Goal: Task Accomplishment & Management: Manage account settings

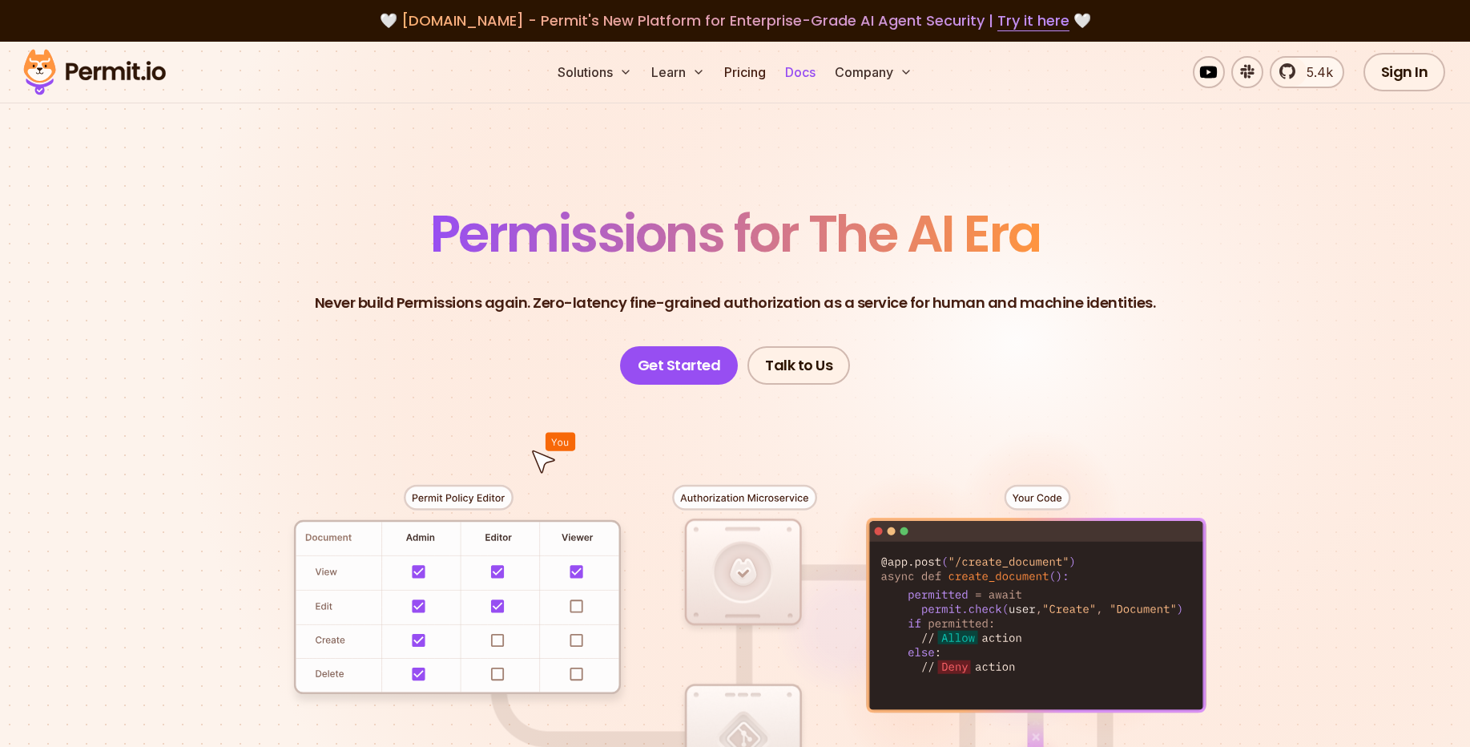
click at [799, 79] on link "Docs" at bounding box center [800, 72] width 43 height 32
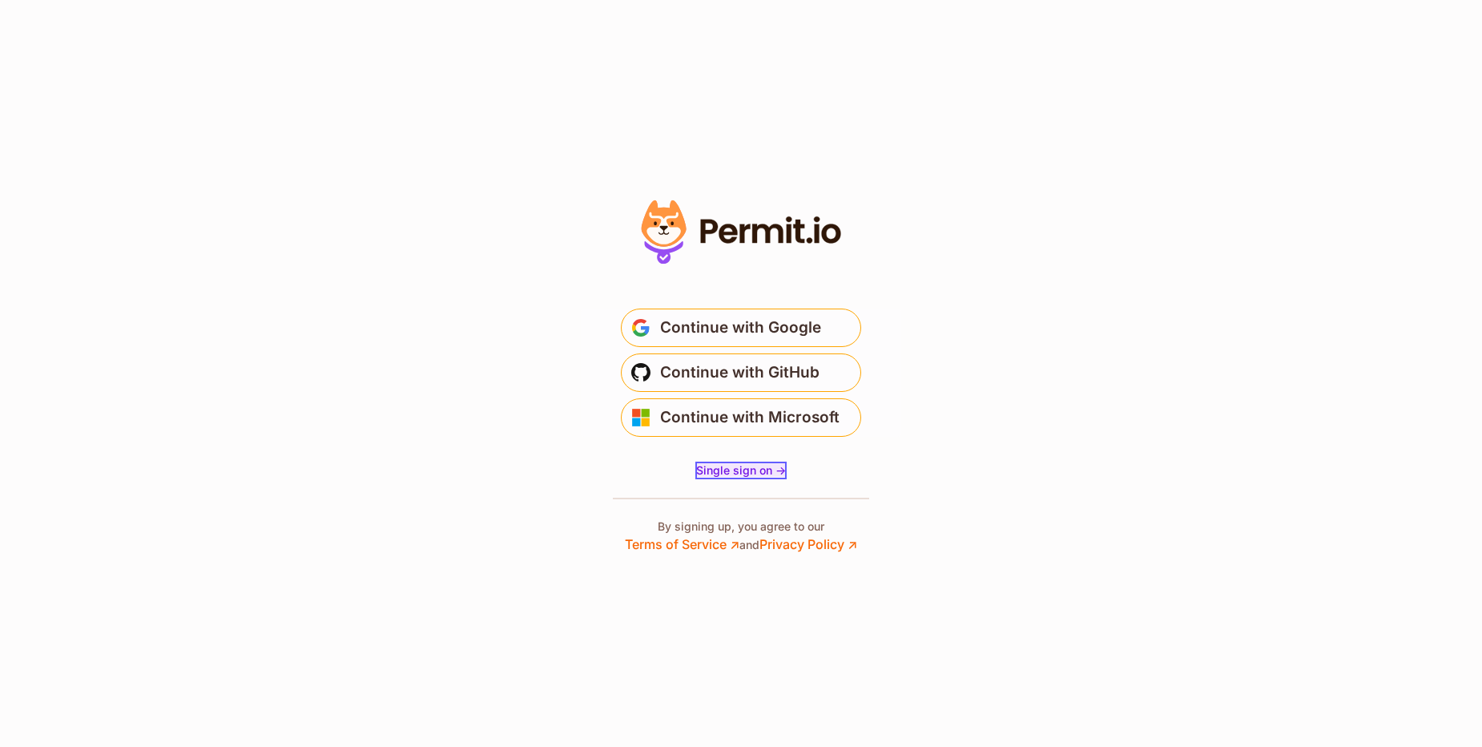
click at [724, 471] on span "Single sign on ->" at bounding box center [741, 470] width 90 height 14
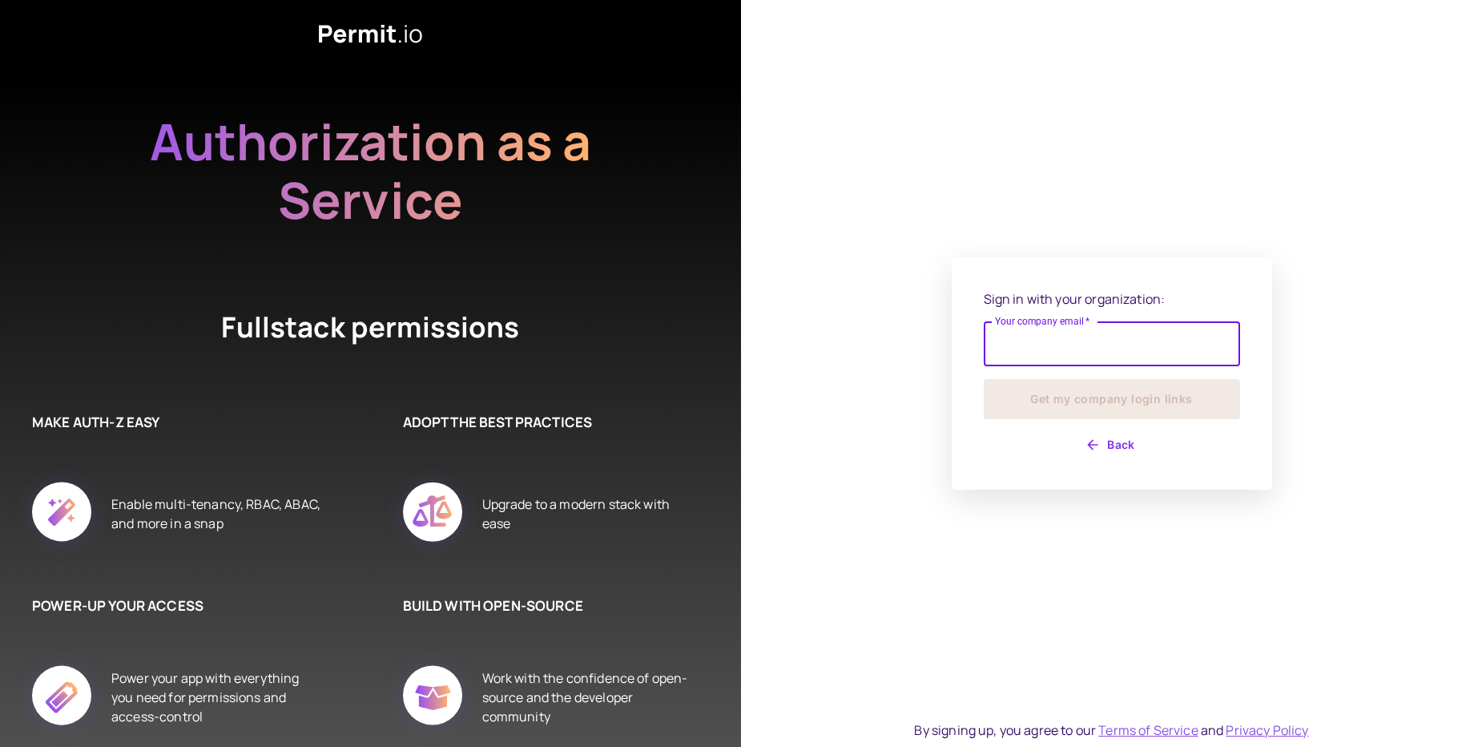
click at [1094, 447] on icon "button" at bounding box center [1093, 445] width 16 height 16
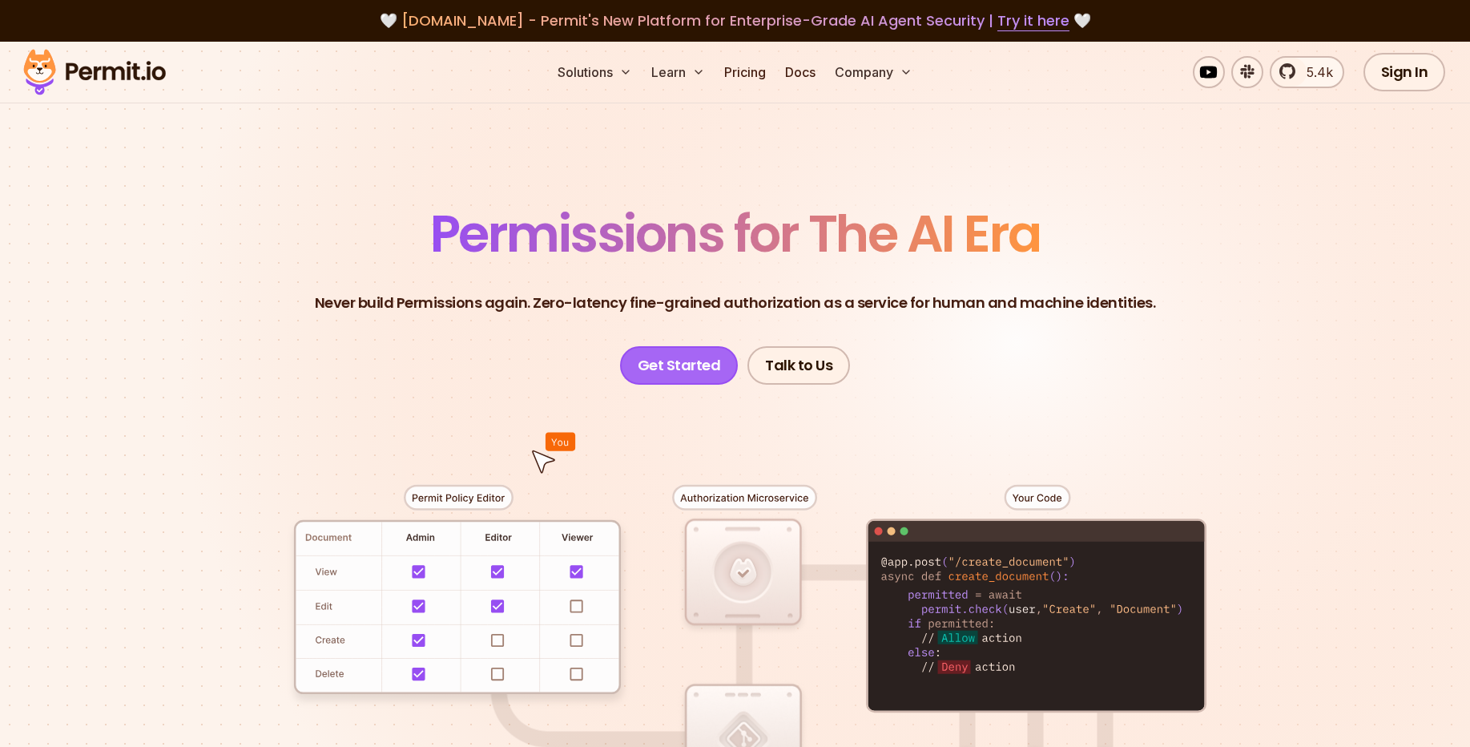
click at [684, 382] on link "Get Started" at bounding box center [679, 365] width 119 height 38
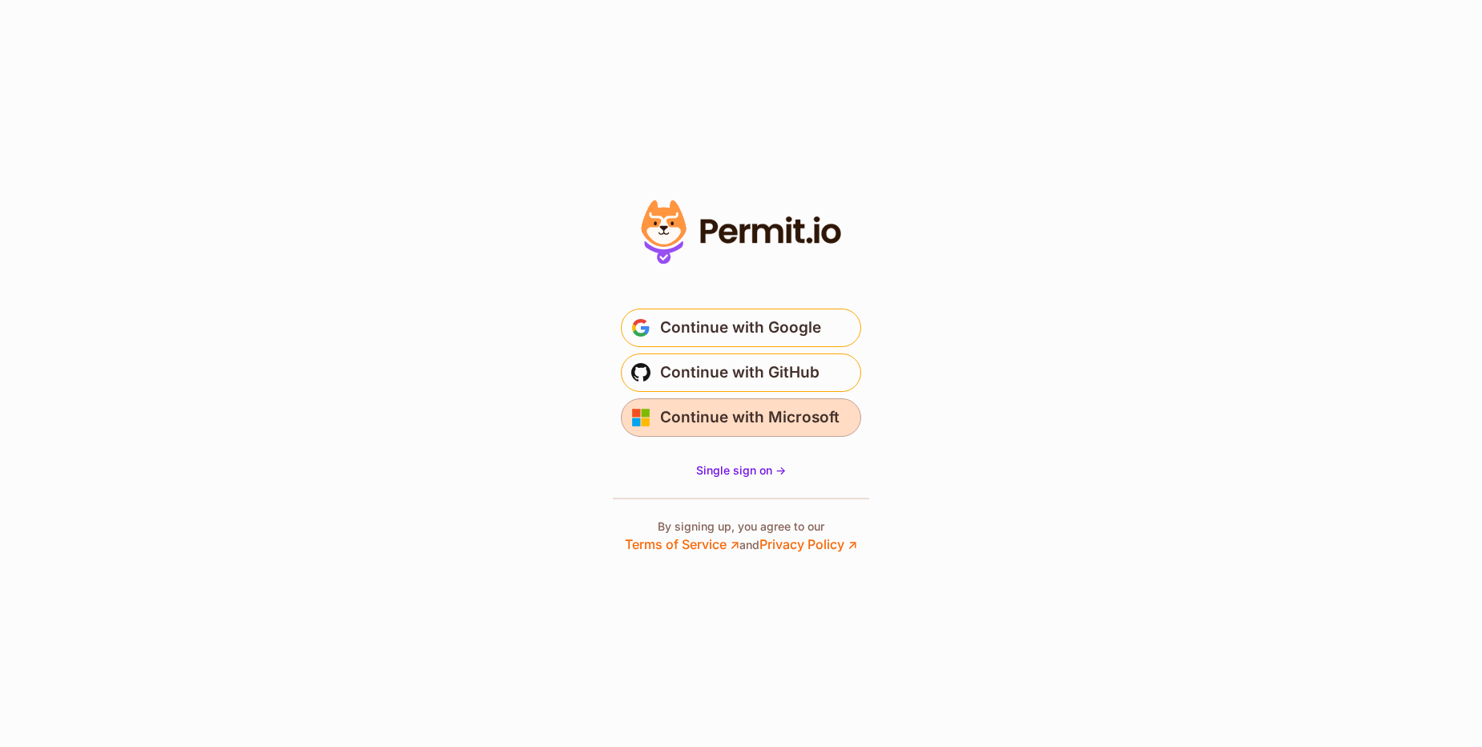
click at [719, 415] on span "Continue with Microsoft" at bounding box center [749, 418] width 179 height 26
click at [722, 423] on span "Continue with Microsoft" at bounding box center [749, 418] width 179 height 26
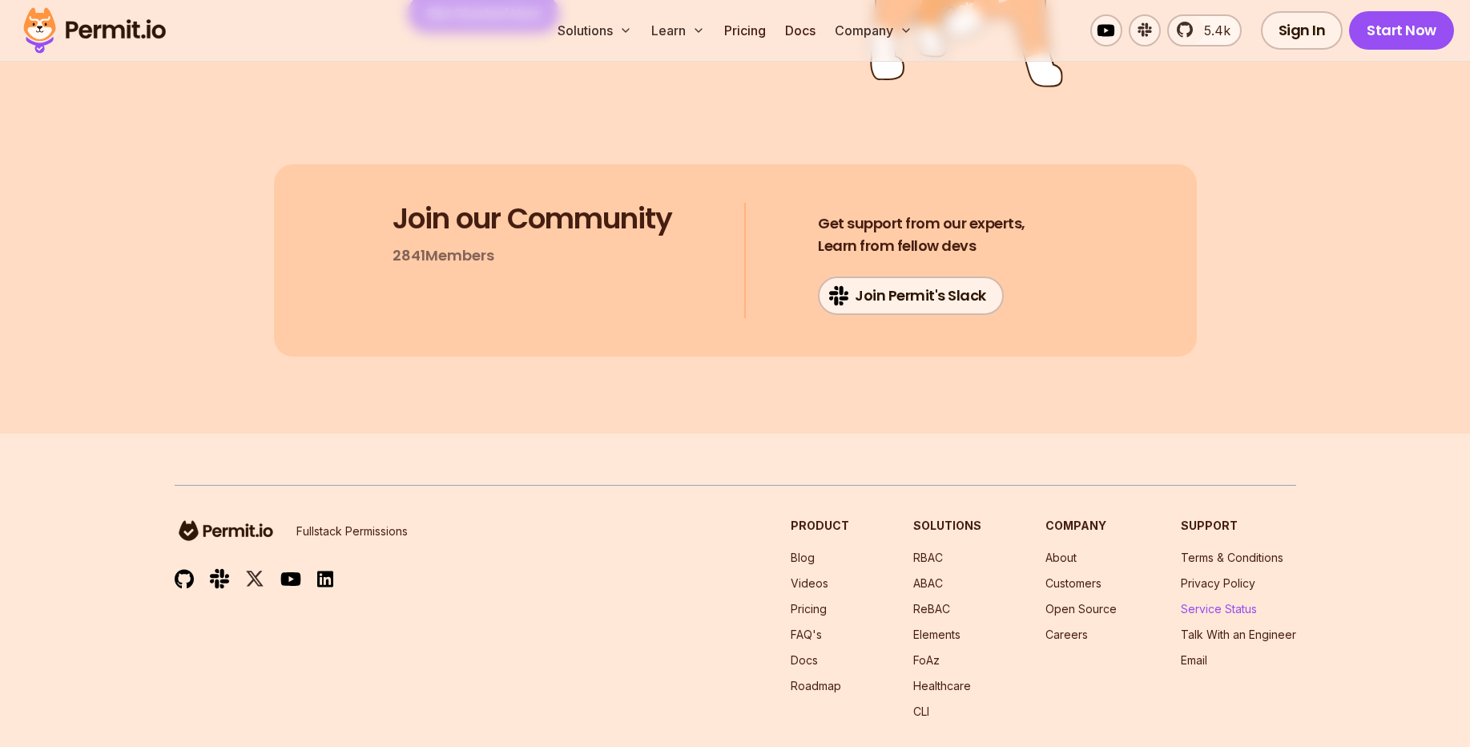
scroll to position [8564, 0]
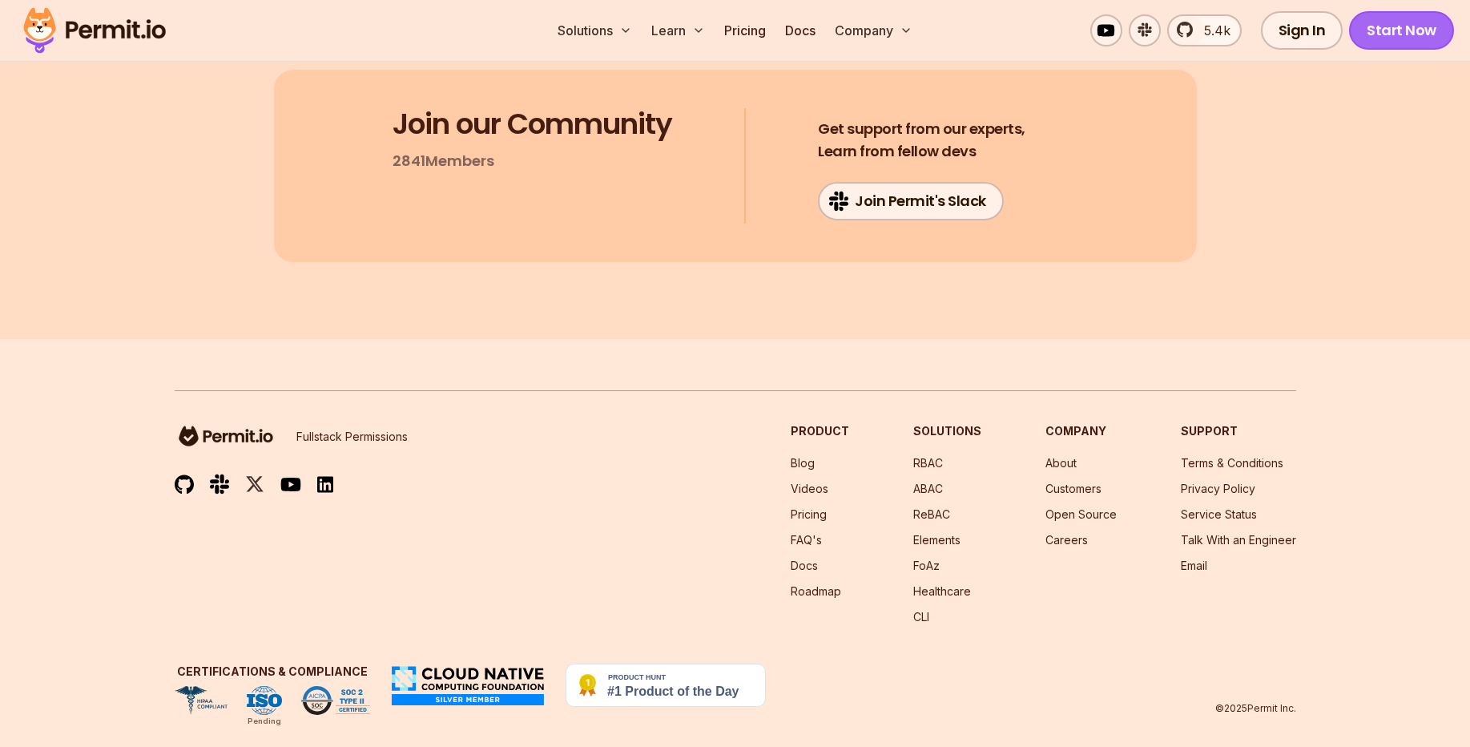
click at [1421, 35] on link "Start Now" at bounding box center [1401, 30] width 105 height 38
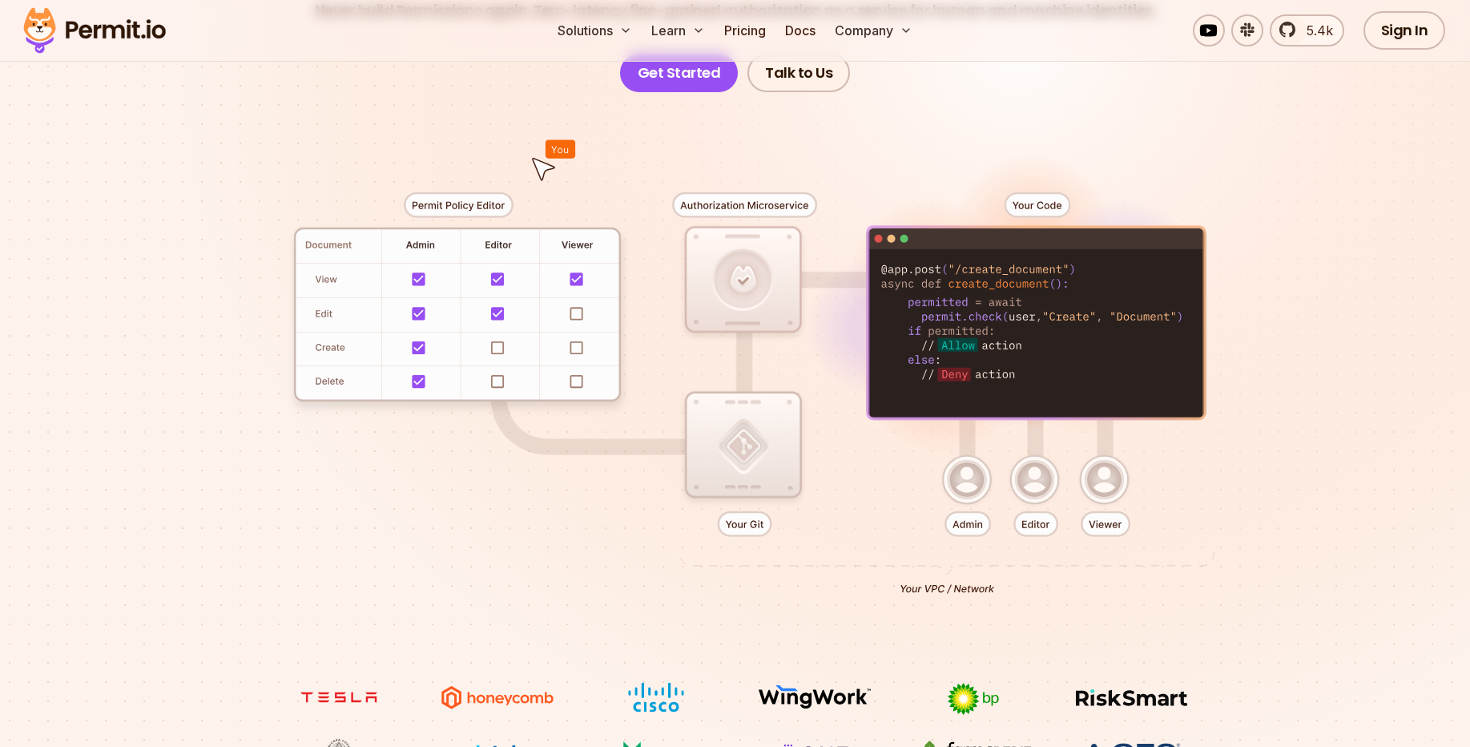
scroll to position [0, 0]
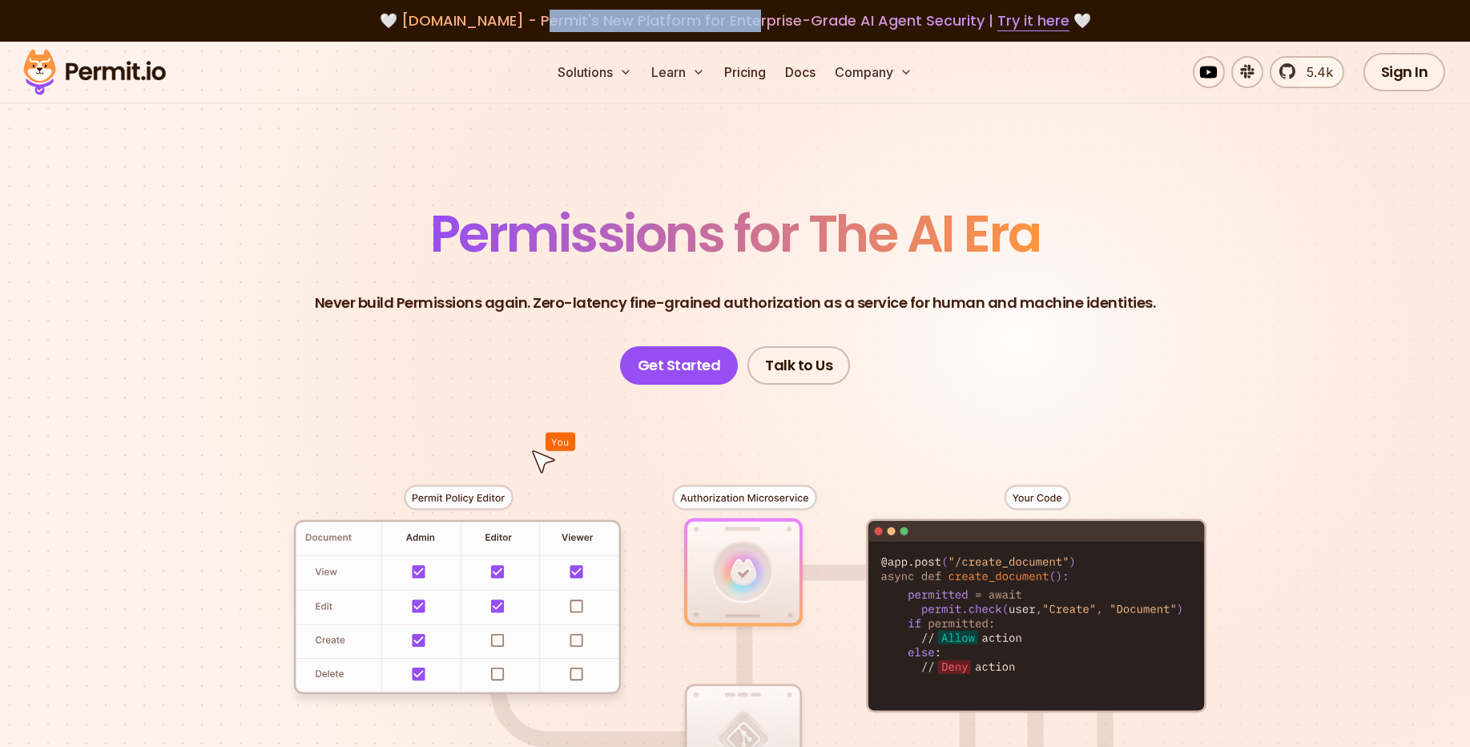
drag, startPoint x: 567, startPoint y: 22, endPoint x: 807, endPoint y: 24, distance: 239.5
click at [807, 24] on span "agent.security - Permit's New Platform for Enterprise-Grade AI Agent Security |…" at bounding box center [735, 20] width 668 height 20
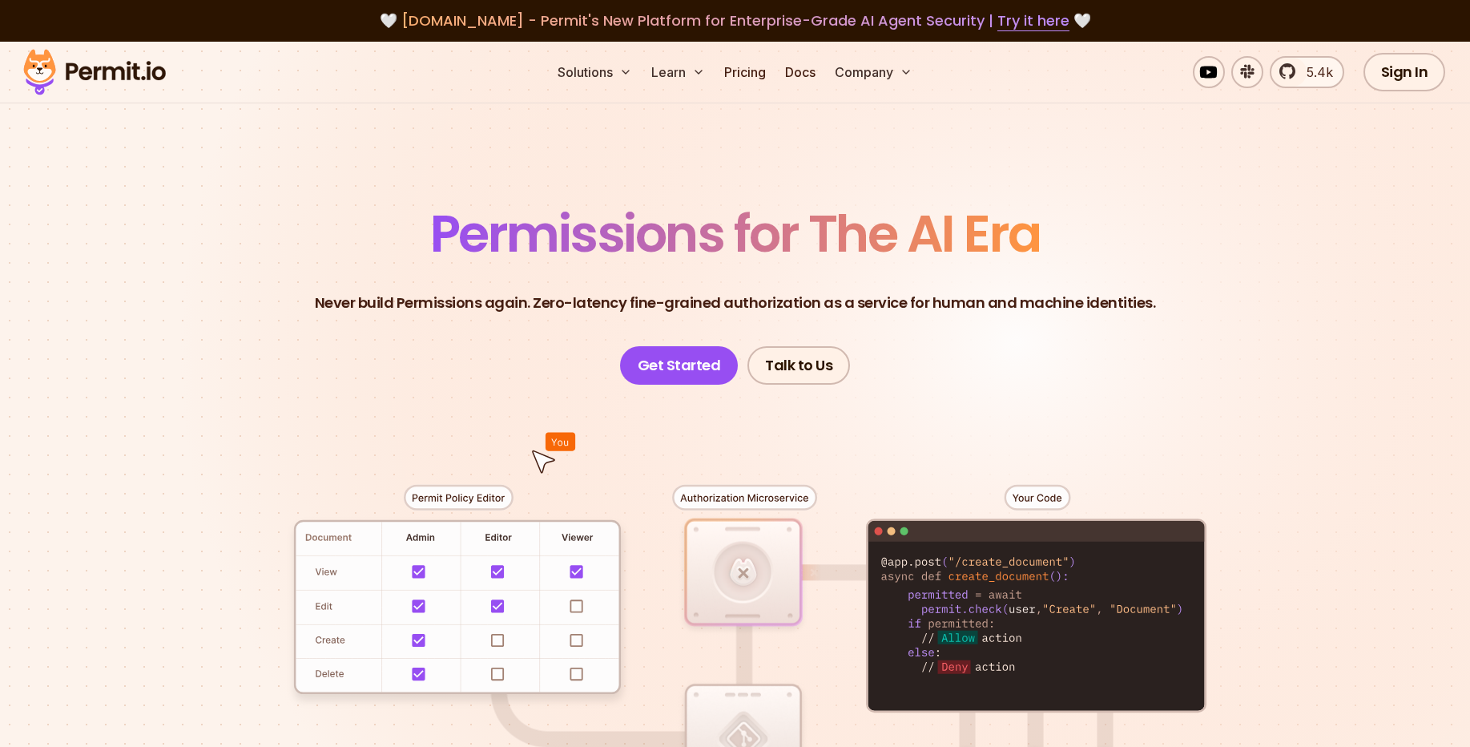
click at [509, 143] on section "Permissions for The AI Era Never build Permissions again. Zero-latency fine-gra…" at bounding box center [735, 570] width 1470 height 1057
click at [129, 66] on img at bounding box center [94, 72] width 157 height 54
click at [674, 367] on link "Get Started" at bounding box center [679, 365] width 119 height 38
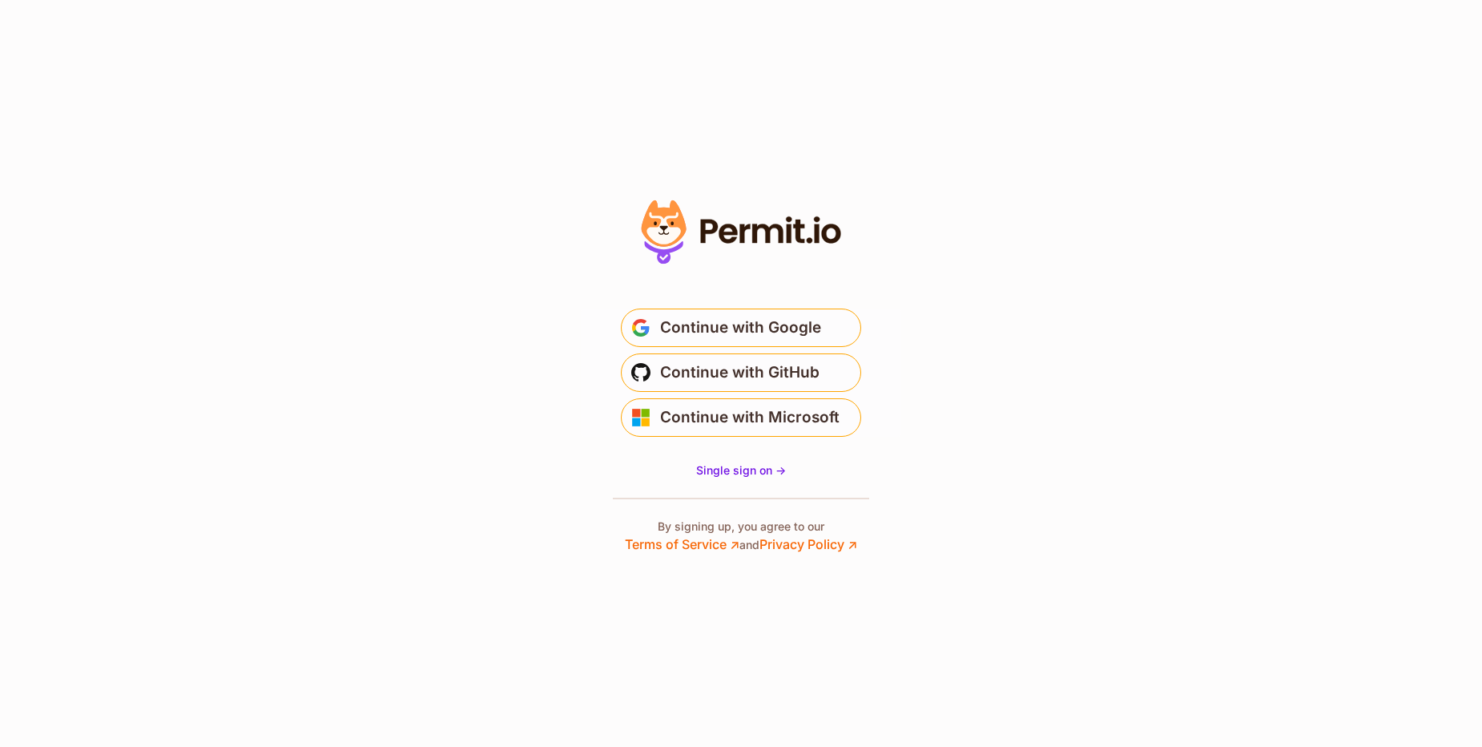
drag, startPoint x: 701, startPoint y: 227, endPoint x: 897, endPoint y: 236, distance: 196.4
click at [896, 236] on div at bounding box center [741, 374] width 320 height 360
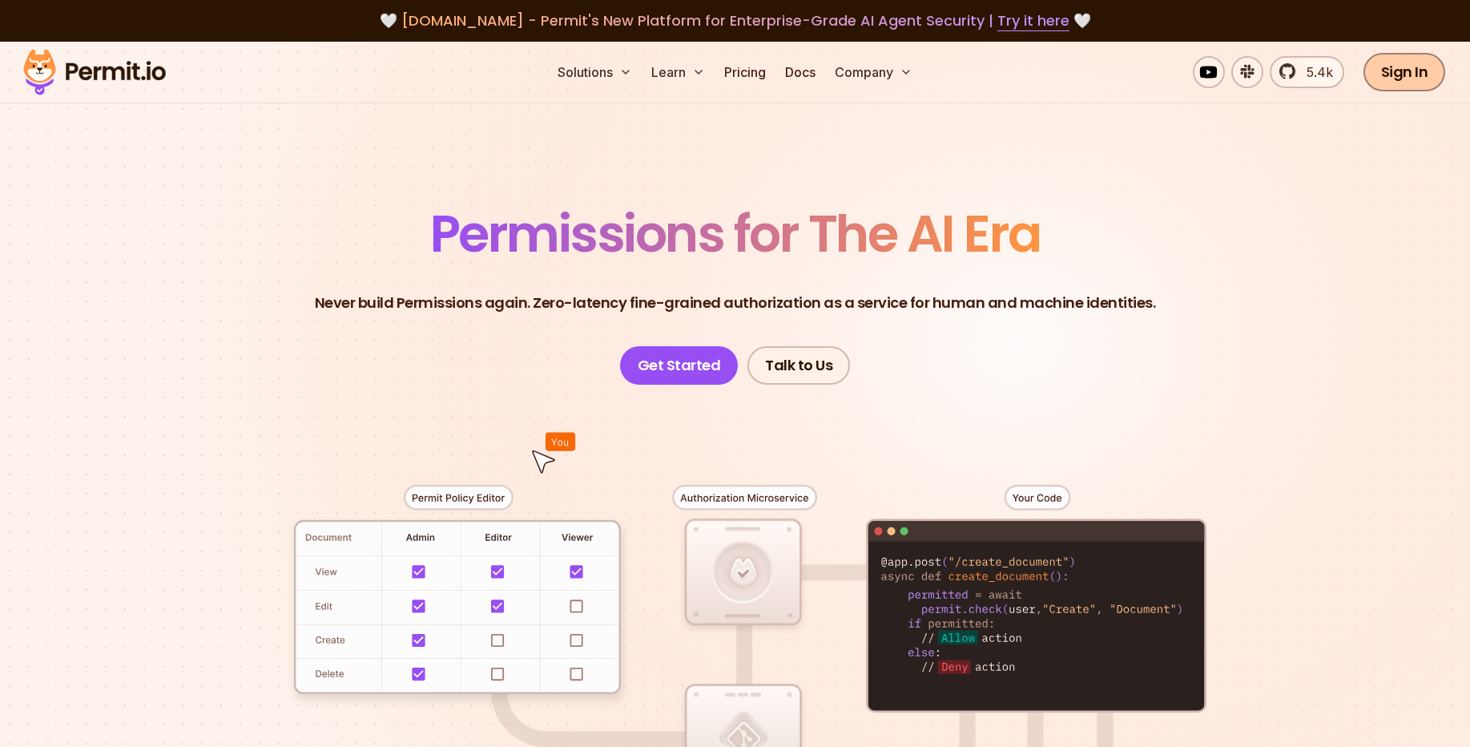
click at [1415, 75] on link "Sign In" at bounding box center [1404, 72] width 83 height 38
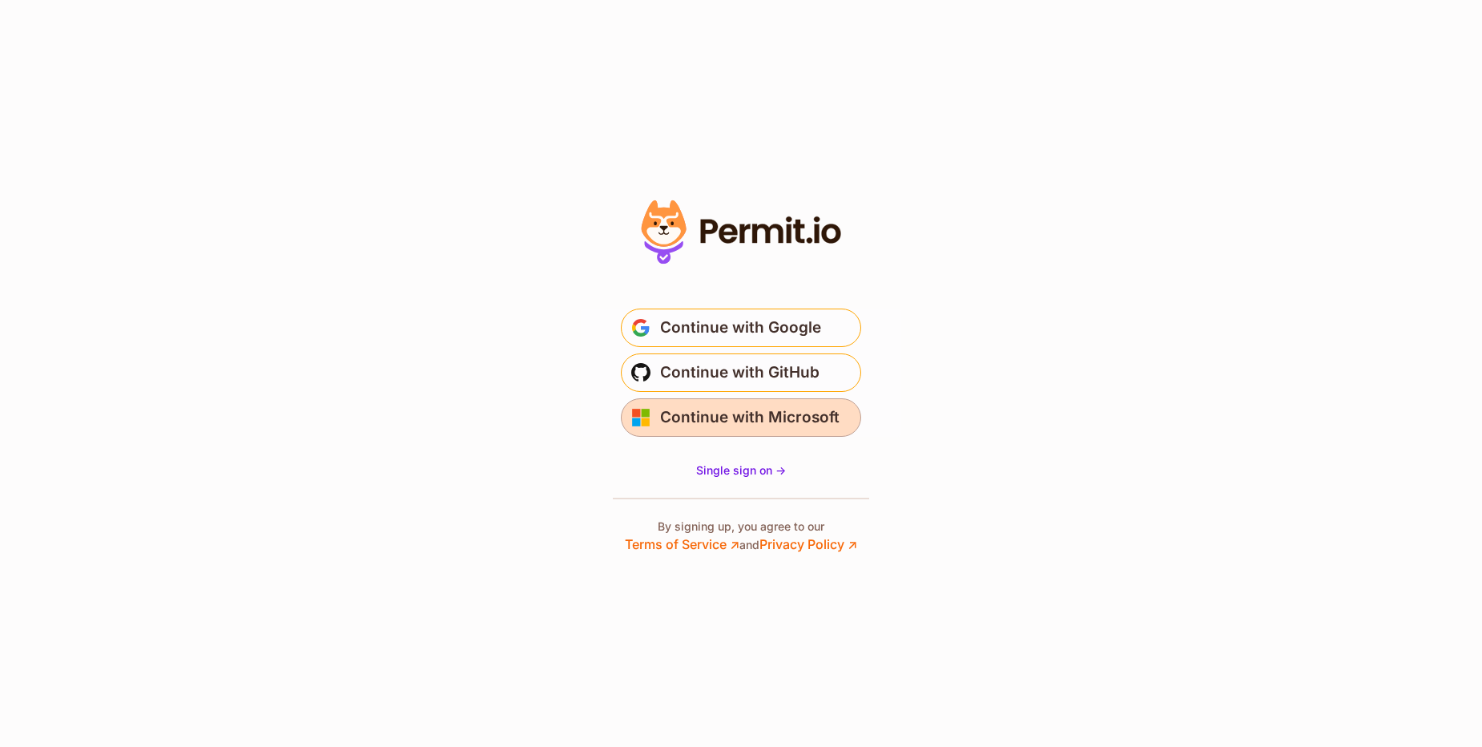
click at [706, 426] on span "Continue with Microsoft" at bounding box center [749, 418] width 179 height 26
